Goal: Task Accomplishment & Management: Complete application form

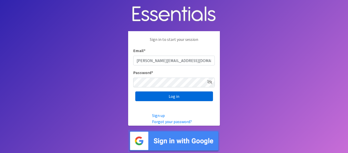
click at [169, 91] on input "Log in" at bounding box center [174, 96] width 78 height 10
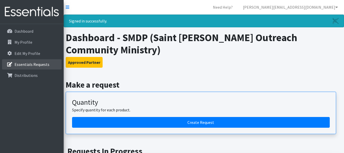
click at [31, 65] on p "Essentials Requests" at bounding box center [32, 64] width 35 height 5
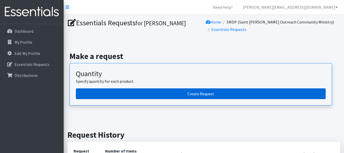
click at [211, 95] on link "Create Request" at bounding box center [201, 93] width 250 height 11
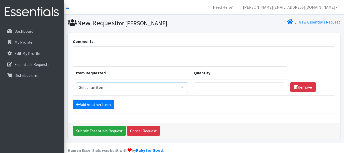
click at [187, 86] on select "Select an item Baby Food Children's Disposable Underwear L/XL Kids (Newborn) Ki…" at bounding box center [132, 87] width 112 height 10
select select "10068"
click at [76, 82] on select "Select an item Baby Food Children's Disposable Underwear L/XL Kids (Newborn) Ki…" at bounding box center [132, 87] width 112 height 10
click at [208, 89] on input "Quantity" at bounding box center [239, 87] width 90 height 10
type input "350"
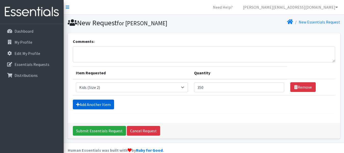
click at [107, 103] on link "Add Another Item" at bounding box center [93, 104] width 41 height 10
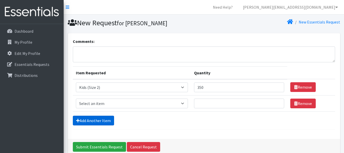
scroll to position [25, 0]
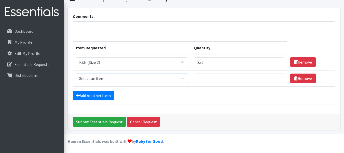
click at [187, 77] on select "Select an item Baby Food Children's Disposable Underwear L/XL Kids (Newborn) Ki…" at bounding box center [132, 78] width 112 height 10
select select "10061"
click at [76, 73] on select "Select an item Baby Food Children's Disposable Underwear L/XL Kids (Newborn) Ki…" at bounding box center [132, 78] width 112 height 10
click at [206, 77] on input "Quantity" at bounding box center [239, 78] width 90 height 10
type input "500"
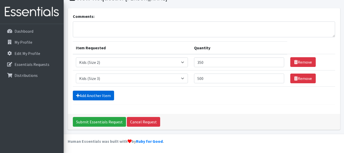
click at [92, 96] on link "Add Another Item" at bounding box center [93, 95] width 41 height 10
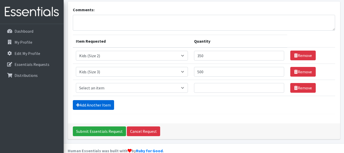
scroll to position [41, 0]
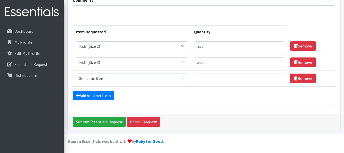
click at [85, 80] on select "Select an item Baby Food Children's Disposable Underwear L/XL Kids (Newborn) Ki…" at bounding box center [132, 78] width 112 height 10
select select "10078"
click at [76, 73] on select "Select an item Baby Food Children's Disposable Underwear L/XL Kids (Newborn) Ki…" at bounding box center [132, 78] width 112 height 10
click at [200, 81] on input "Quantity" at bounding box center [239, 78] width 90 height 10
type input "700"
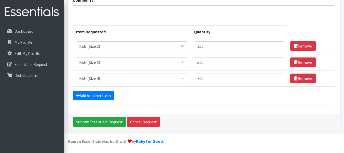
click at [100, 90] on form "Comments: Item Requested Quantity Item Requested Select an item Baby Food Child…" at bounding box center [204, 50] width 262 height 107
click at [102, 97] on link "Add Another Item" at bounding box center [93, 95] width 41 height 10
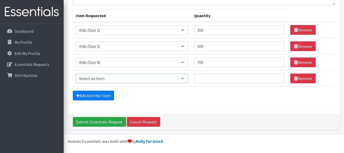
click at [185, 77] on select "Select an item Baby Food Children's Disposable Underwear L/XL Kids (Newborn) Ki…" at bounding box center [132, 78] width 112 height 10
select select "10042"
click at [76, 73] on select "Select an item Baby Food Children's Disposable Underwear L/XL Kids (Newborn) Ki…" at bounding box center [132, 78] width 112 height 10
click at [203, 78] on input "Quantity" at bounding box center [239, 78] width 90 height 10
type input "2250"
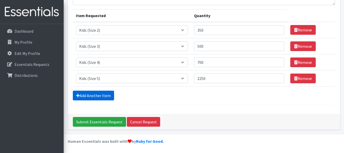
click at [96, 96] on link "Add Another Item" at bounding box center [93, 95] width 41 height 10
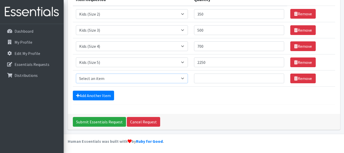
click at [94, 78] on select "Select an item Baby Food Children's Disposable Underwear L/XL Kids (Newborn) Ki…" at bounding box center [132, 78] width 112 height 10
select select "10062"
click at [76, 73] on select "Select an item Baby Food Children's Disposable Underwear L/XL Kids (Newborn) Ki…" at bounding box center [132, 78] width 112 height 10
click at [207, 76] on input "Quantity" at bounding box center [239, 78] width 90 height 10
type input "4000"
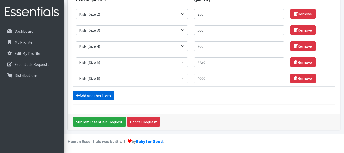
click at [99, 94] on link "Add Another Item" at bounding box center [93, 95] width 41 height 10
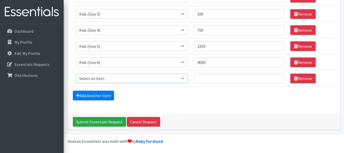
click at [187, 79] on select "Select an item Baby Food Children's Disposable Underwear L/XL Kids (Newborn) Ki…" at bounding box center [132, 78] width 112 height 10
select select "13780"
click at [76, 73] on select "Select an item Baby Food Children's Disposable Underwear L/XL Kids (Newborn) Ki…" at bounding box center [132, 78] width 112 height 10
click at [200, 81] on input "Quantity" at bounding box center [239, 78] width 90 height 10
type input "200"
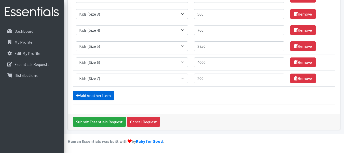
click at [92, 94] on link "Add Another Item" at bounding box center [93, 95] width 41 height 10
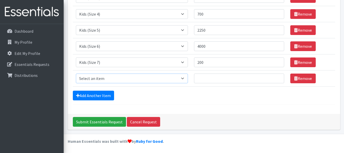
click at [184, 77] on select "Select an item Baby Food Children's Disposable Underwear L/XL Kids (Newborn) Ki…" at bounding box center [132, 78] width 112 height 10
select select "10041"
click at [76, 73] on select "Select an item Baby Food Children's Disposable Underwear L/XL Kids (Newborn) Ki…" at bounding box center [132, 78] width 112 height 10
click at [204, 74] on input "Quantity" at bounding box center [239, 78] width 90 height 10
type input "200"
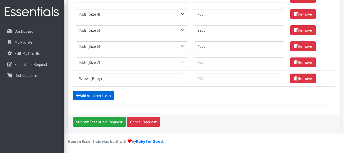
click at [91, 96] on link "Add Another Item" at bounding box center [93, 95] width 41 height 10
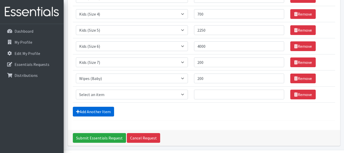
scroll to position [121, 0]
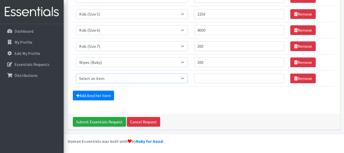
click at [92, 82] on select "Select an item Baby Food Children's Disposable Underwear L/XL Kids (Newborn) Ki…" at bounding box center [132, 78] width 112 height 10
select select "10040"
click at [76, 73] on select "Select an item Baby Food Children's Disposable Underwear L/XL Kids (Newborn) Ki…" at bounding box center [132, 78] width 112 height 10
click at [207, 79] on input "Quantity" at bounding box center [239, 78] width 90 height 10
type input "200"
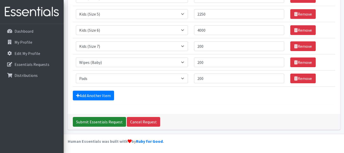
click at [94, 123] on input "Submit Essentials Request" at bounding box center [99, 122] width 53 height 10
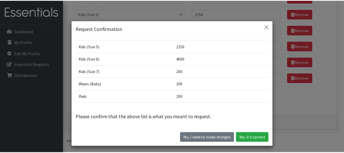
scroll to position [51, 0]
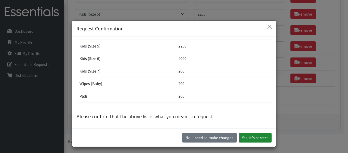
click at [254, 140] on button "Yes, it's correct" at bounding box center [255, 137] width 33 height 10
